Goal: Transaction & Acquisition: Download file/media

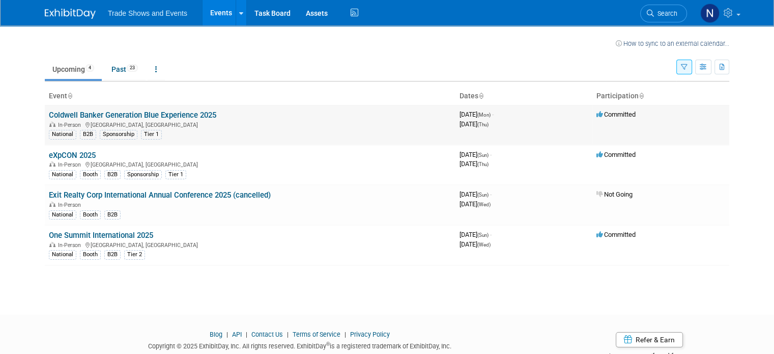
click at [103, 112] on link "Coldwell Banker Generation Blue Experience 2025" at bounding box center [132, 114] width 167 height 9
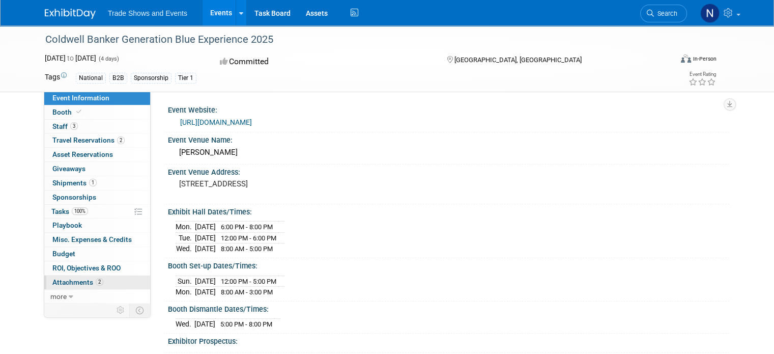
click at [72, 278] on span "Attachments 2" at bounding box center [77, 282] width 51 height 8
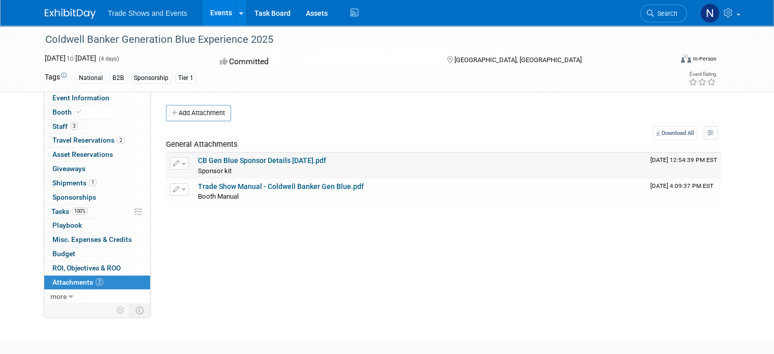
click at [244, 159] on link "CB Gen Blue Sponsor Details 7.1.25.pdf" at bounding box center [262, 160] width 128 height 8
click at [236, 185] on link "Trade Show Manual - Coldwell Banker Gen Blue.pdf" at bounding box center [281, 186] width 166 height 8
